Goal: Navigation & Orientation: Find specific page/section

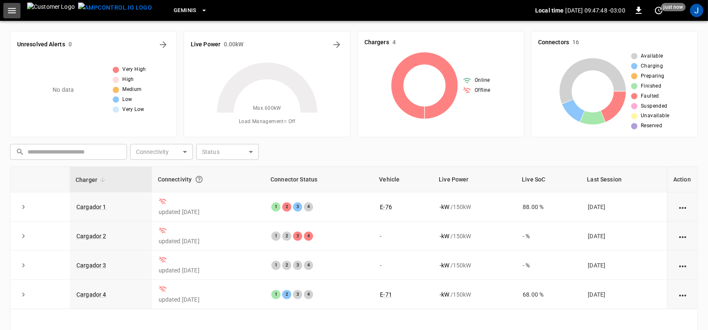
click at [13, 10] on icon "button" at bounding box center [12, 10] width 8 height 5
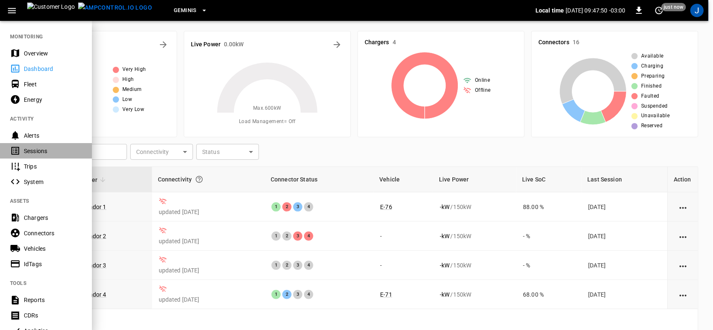
click at [43, 150] on div "Sessions" at bounding box center [53, 151] width 58 height 8
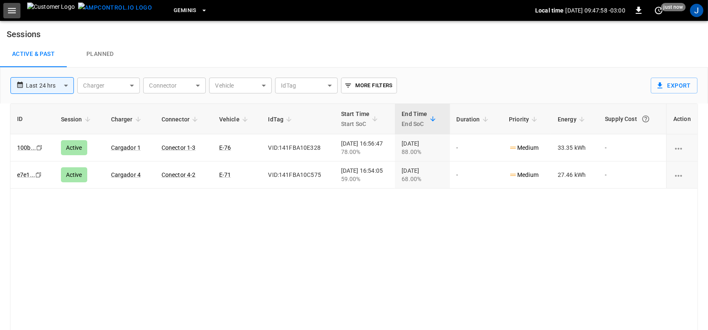
click at [12, 7] on icon "button" at bounding box center [12, 10] width 10 height 10
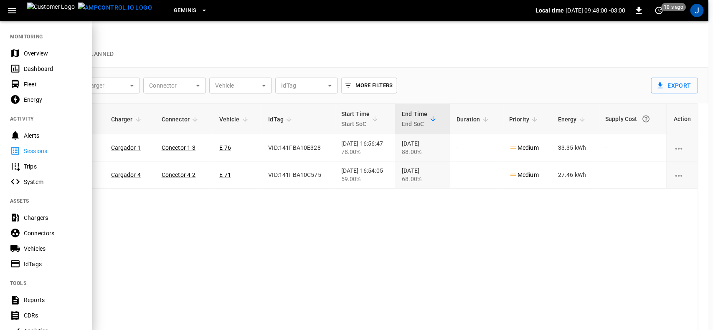
click at [31, 66] on div "Dashboard" at bounding box center [53, 69] width 58 height 8
